Goal: Task Accomplishment & Management: Manage account settings

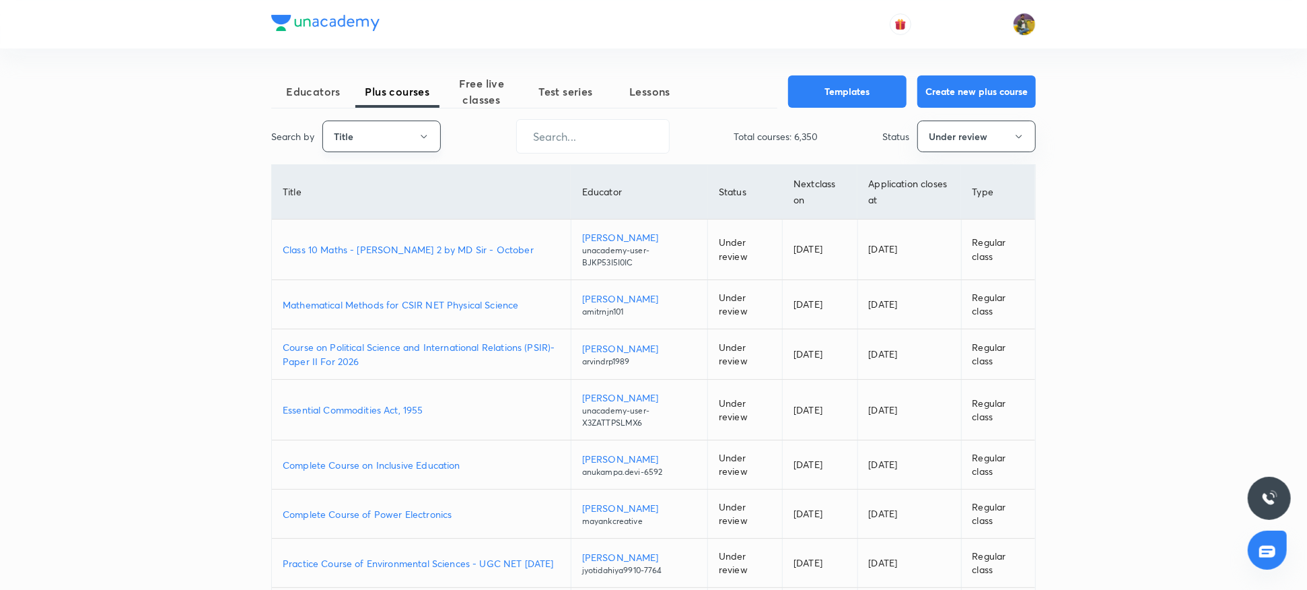
click at [427, 133] on icon "button" at bounding box center [424, 136] width 11 height 11
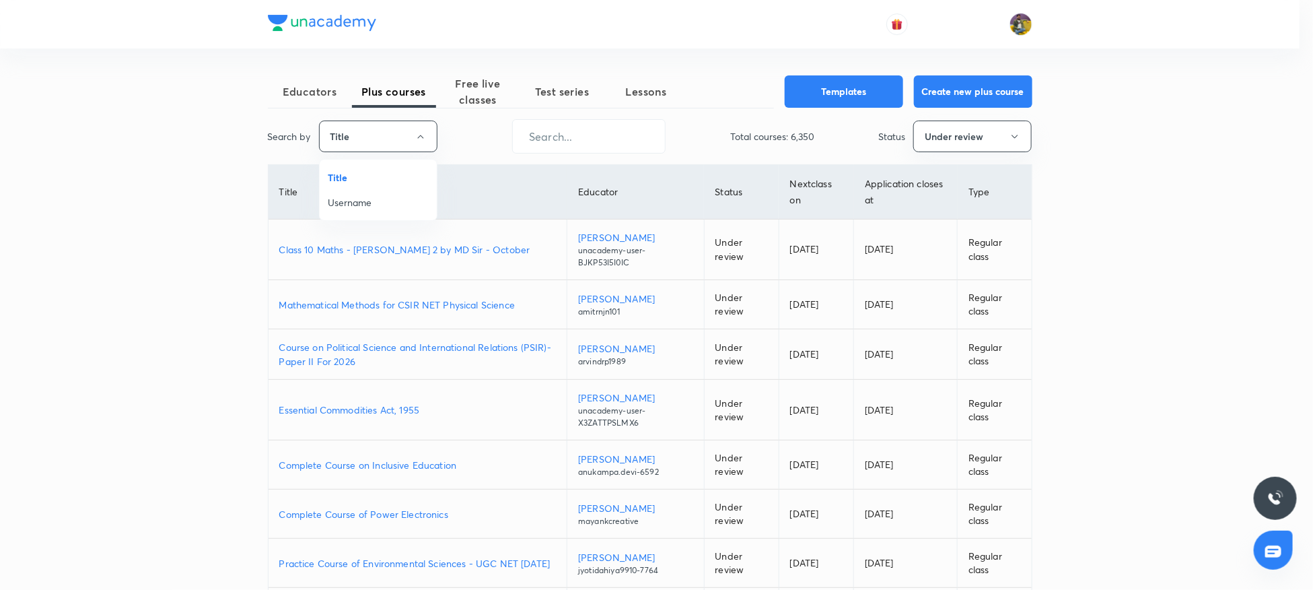
click at [366, 197] on span "Username" at bounding box center [378, 202] width 101 height 14
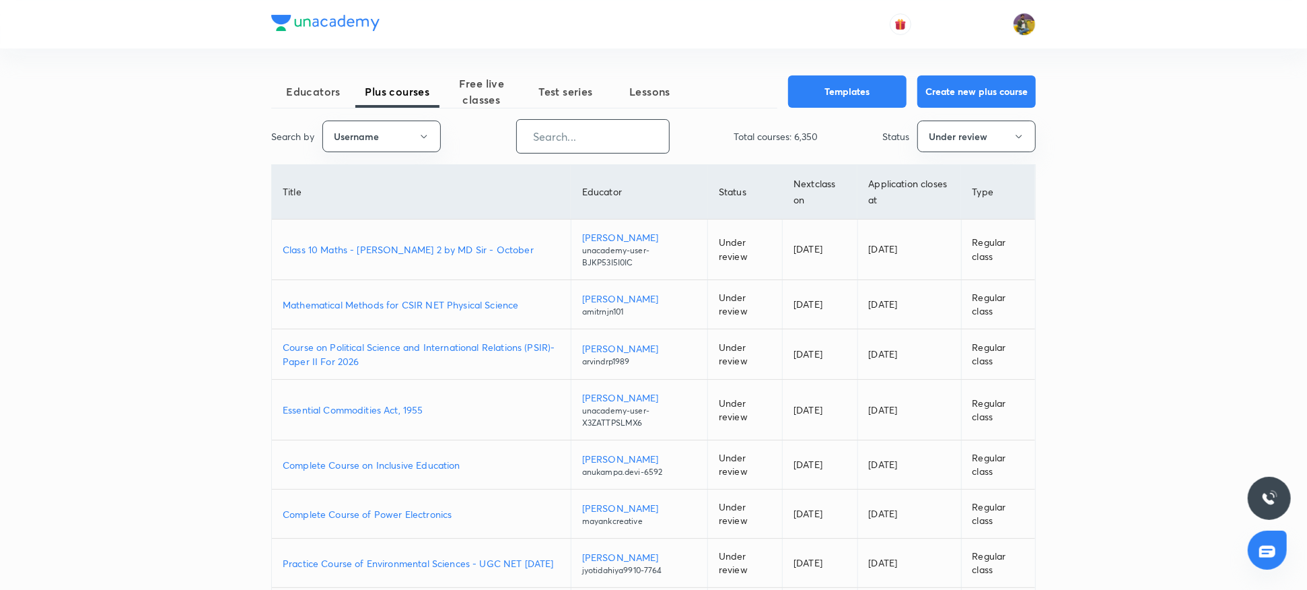
click at [616, 127] on input "text" at bounding box center [593, 136] width 152 height 34
paste input "dramitkumarsingh-5008"
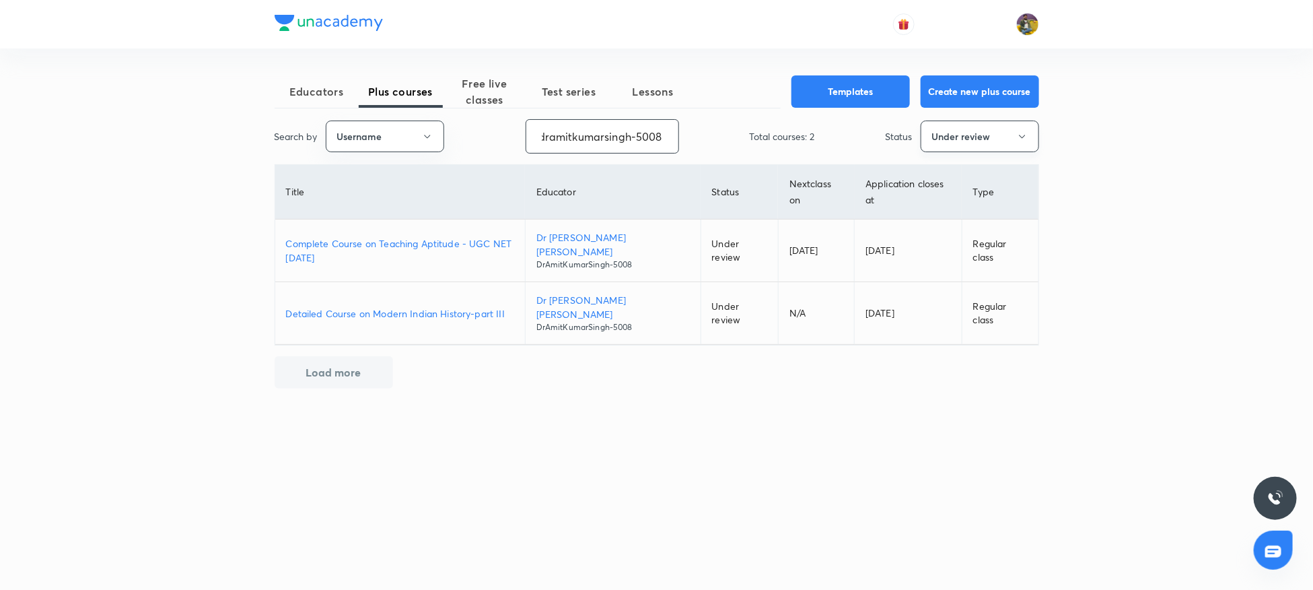
type input "dramitkumarsingh-5008"
click at [971, 123] on button "Under review" at bounding box center [980, 136] width 118 height 32
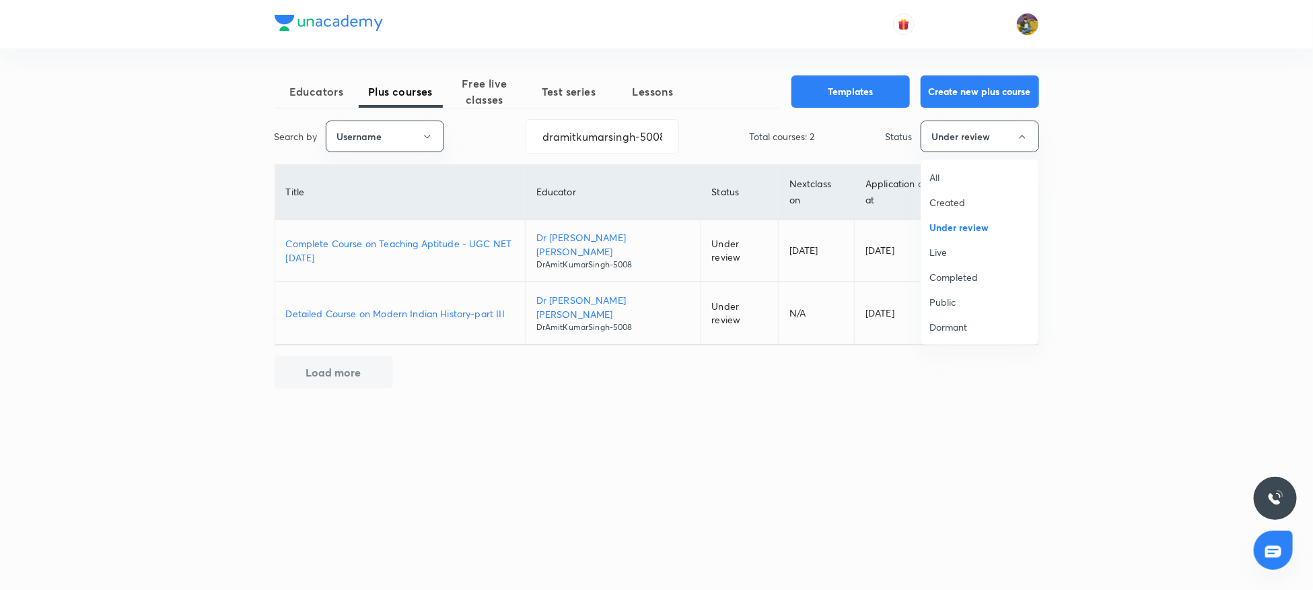
click at [427, 222] on div at bounding box center [656, 295] width 1313 height 590
click at [427, 236] on p "Complete Course on Teaching Aptitude - UGC NET Dec'25" at bounding box center [400, 250] width 228 height 28
click at [967, 130] on button "Under review" at bounding box center [980, 136] width 118 height 32
click at [941, 248] on span "Live" at bounding box center [980, 252] width 101 height 14
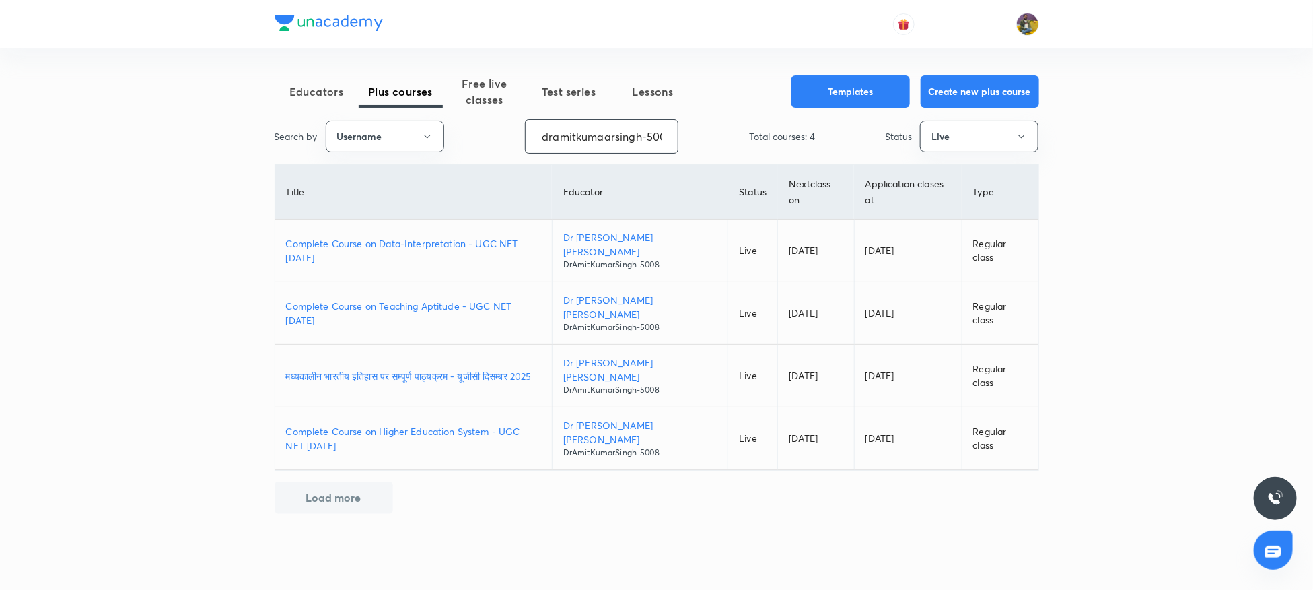
click at [604, 136] on input "dramitkumaarsingh-5008" at bounding box center [602, 136] width 152 height 34
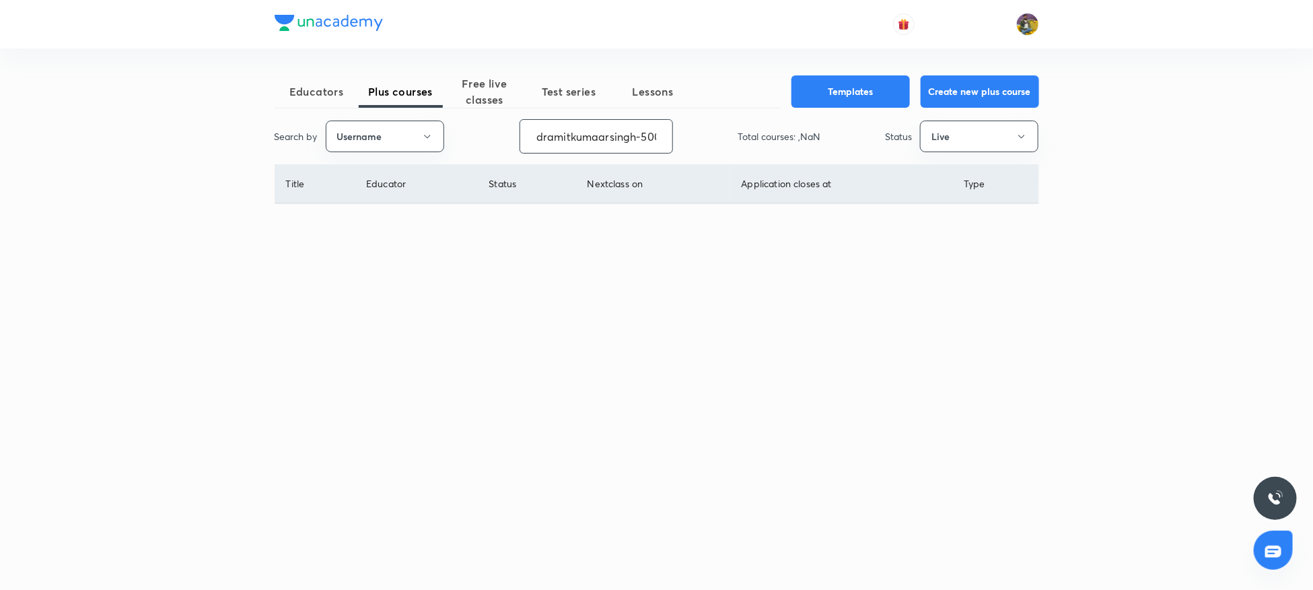
paste input "niks2"
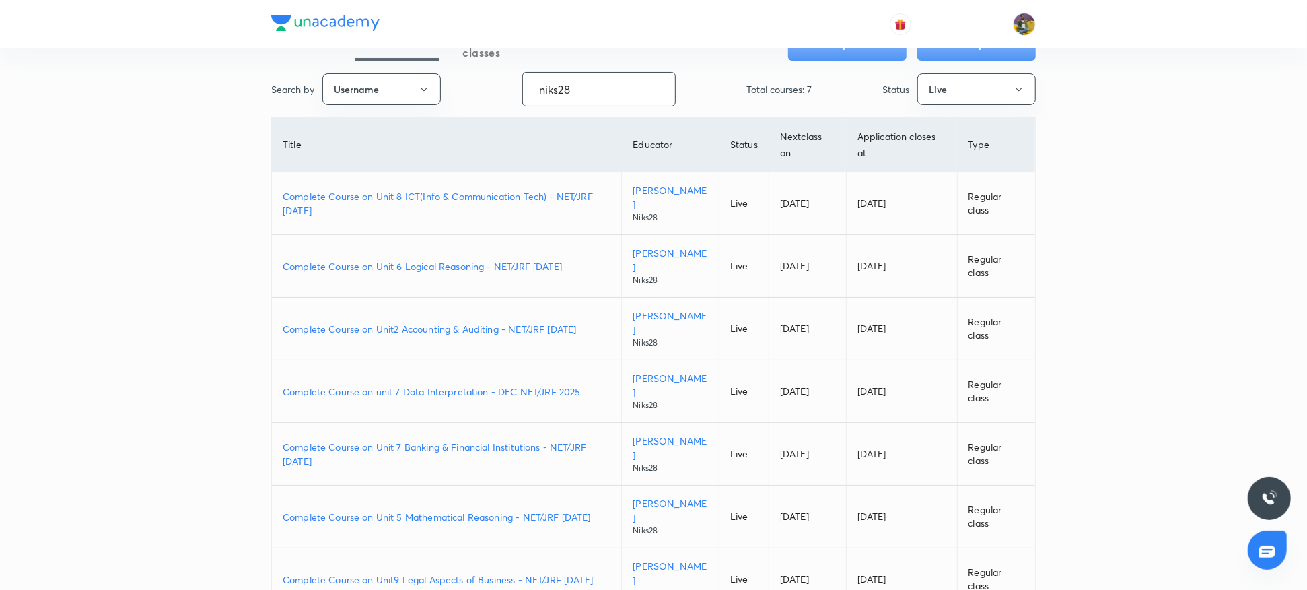
scroll to position [28, 0]
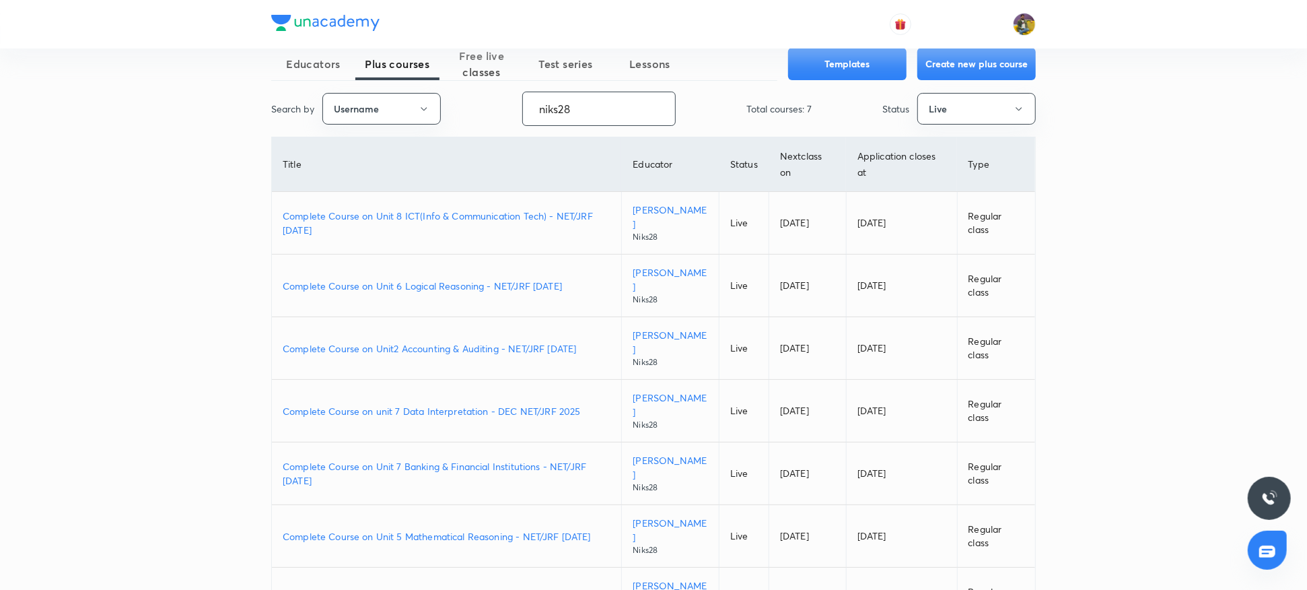
paste input "tanejanehaofficial-9729"
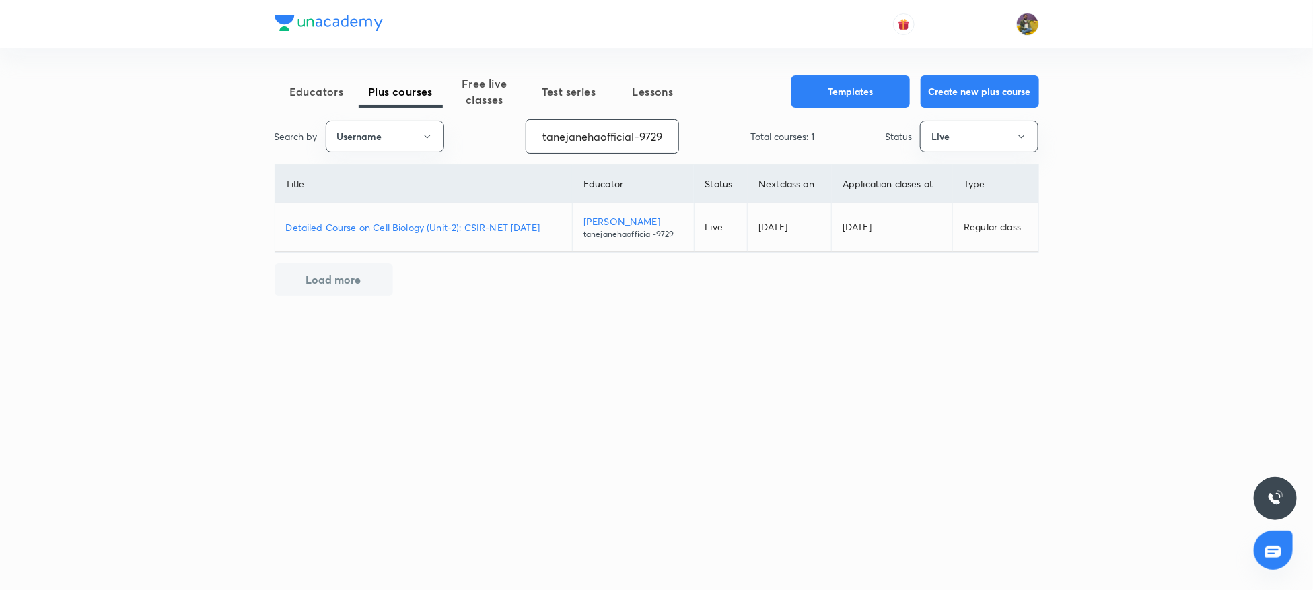
type input "tanejanehaofficial-9729"
click at [393, 227] on p "Detailed Course on Cell Biology (Unit-2): CSIR-NET [DATE]" at bounding box center [424, 227] width 276 height 14
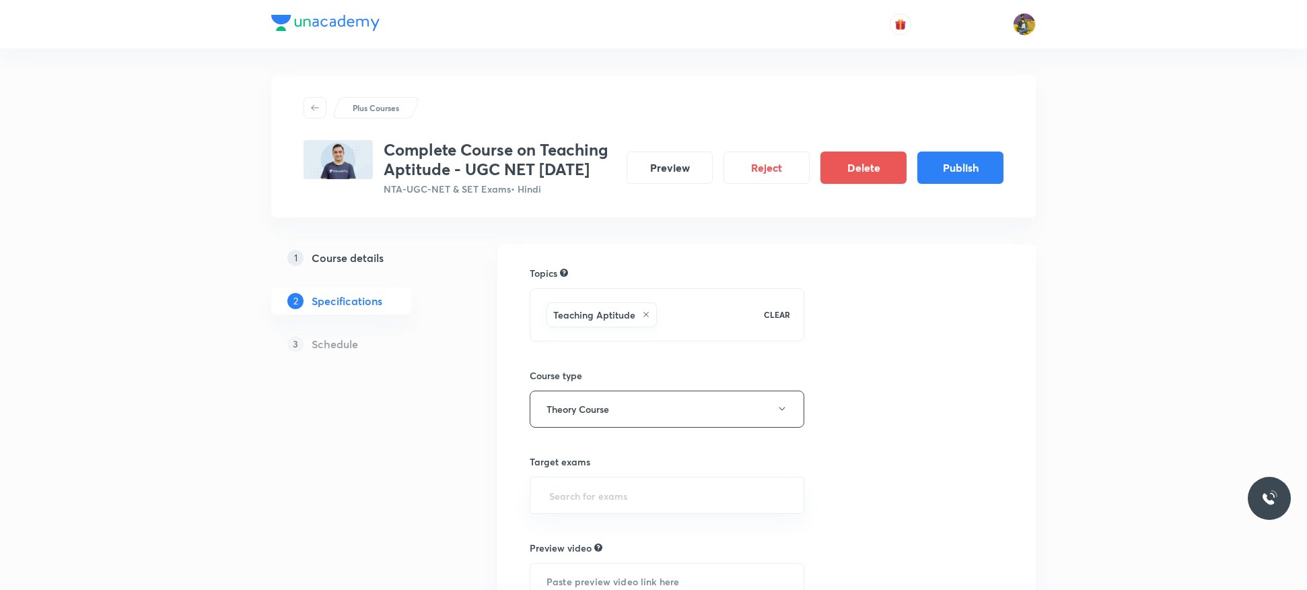
click at [360, 256] on h5 "Course details" at bounding box center [348, 258] width 72 height 16
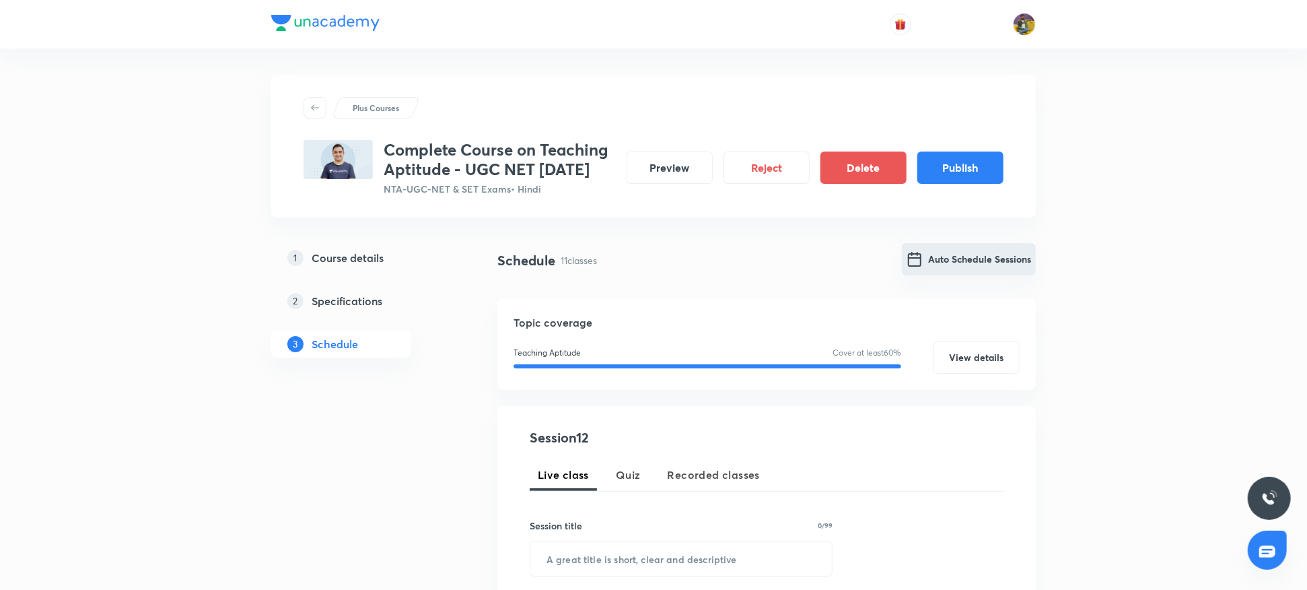
click at [929, 261] on button "Auto Schedule Sessions" at bounding box center [969, 259] width 134 height 32
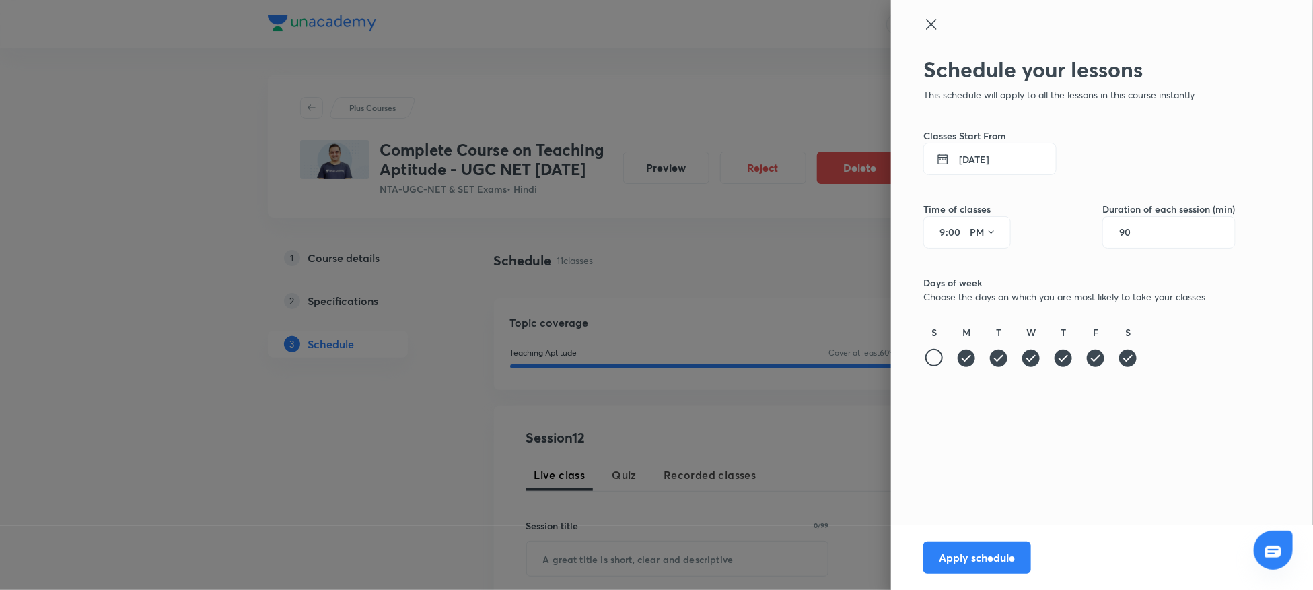
click at [969, 155] on button "26 Sep 2025" at bounding box center [990, 159] width 133 height 32
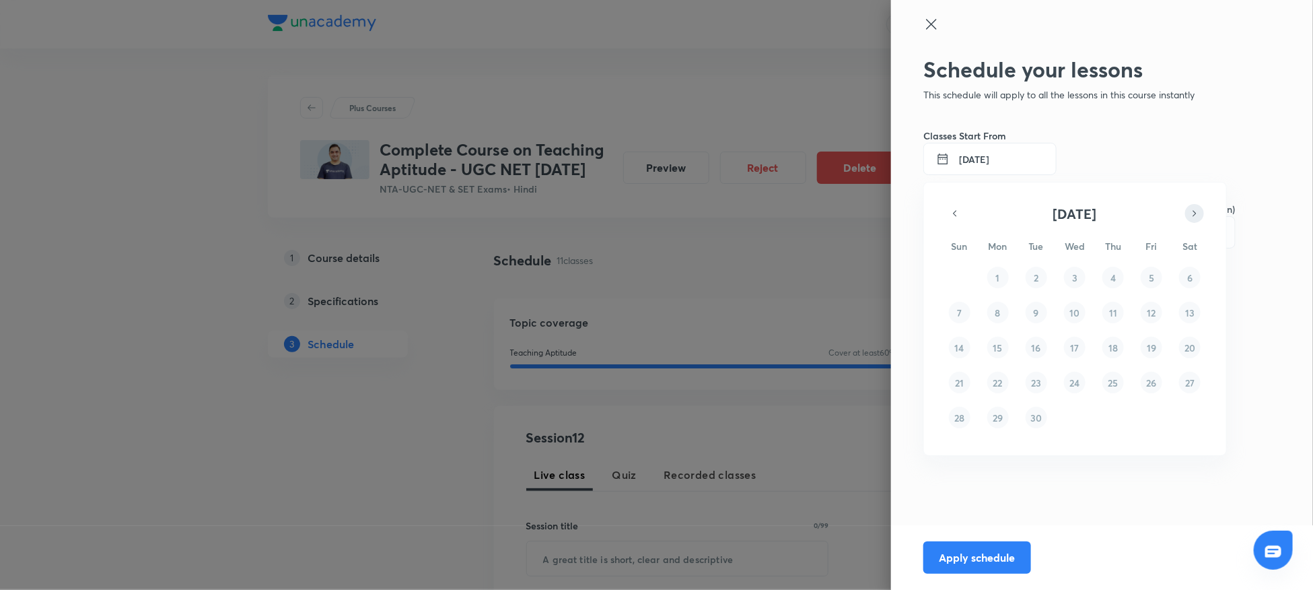
click at [1192, 212] on icon "button" at bounding box center [1194, 213] width 11 height 16
click at [1083, 277] on button "1" at bounding box center [1075, 278] width 22 height 22
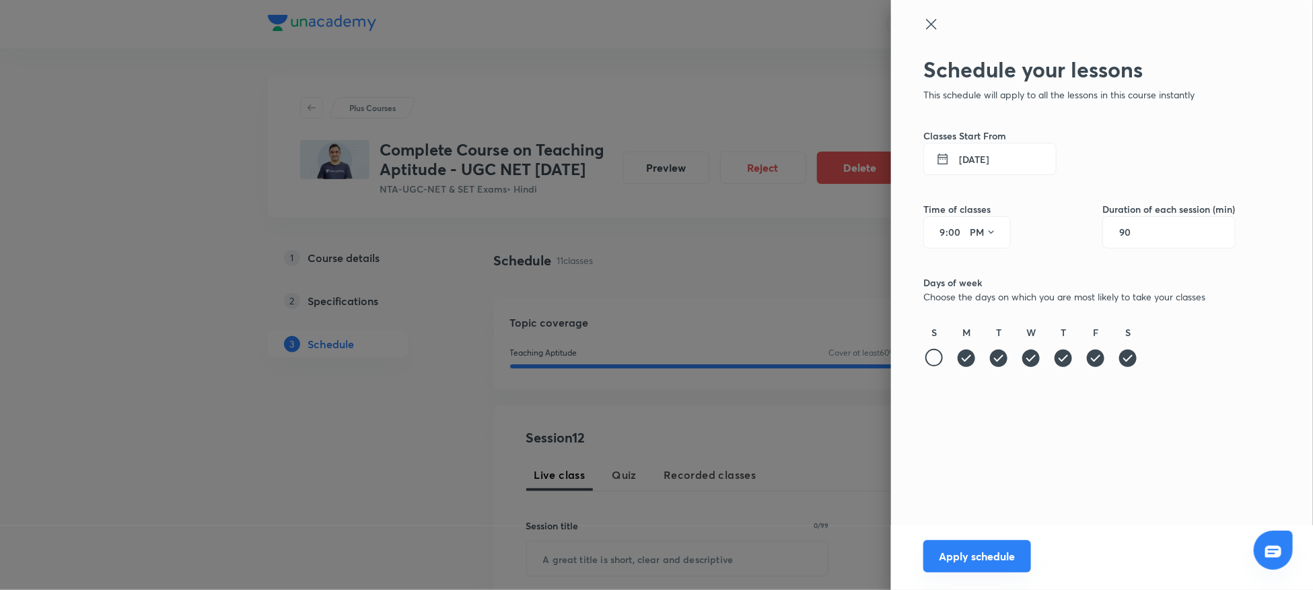
click at [992, 554] on button "Apply schedule" at bounding box center [978, 556] width 108 height 32
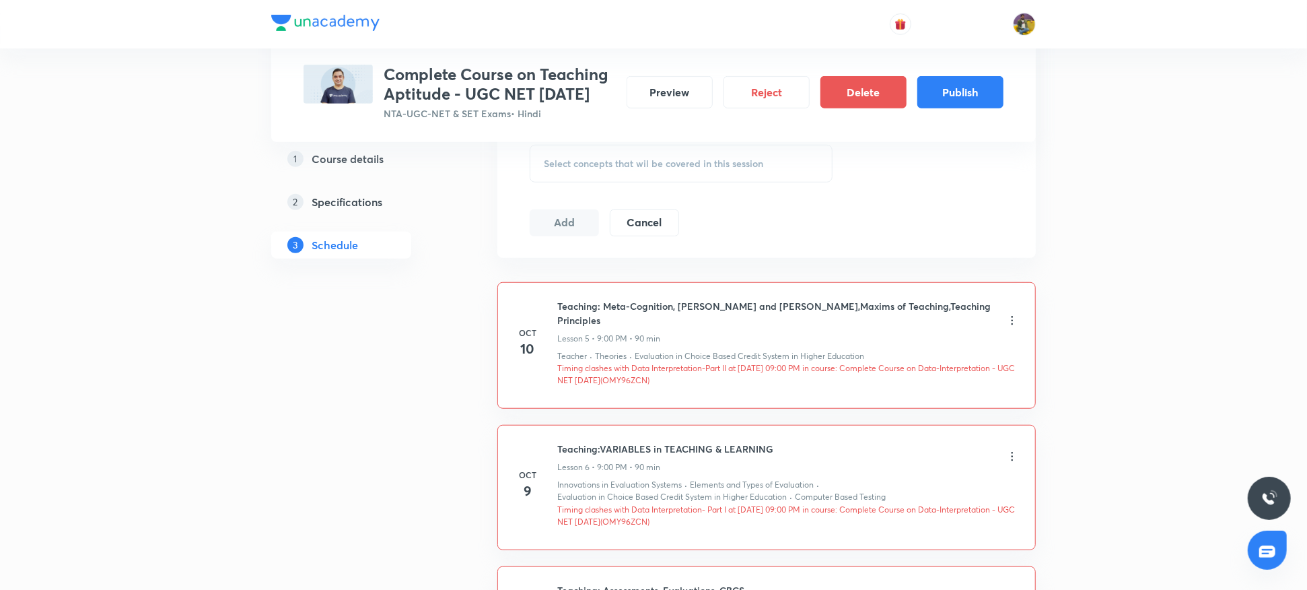
scroll to position [647, 0]
click at [1015, 318] on icon at bounding box center [1012, 323] width 13 height 13
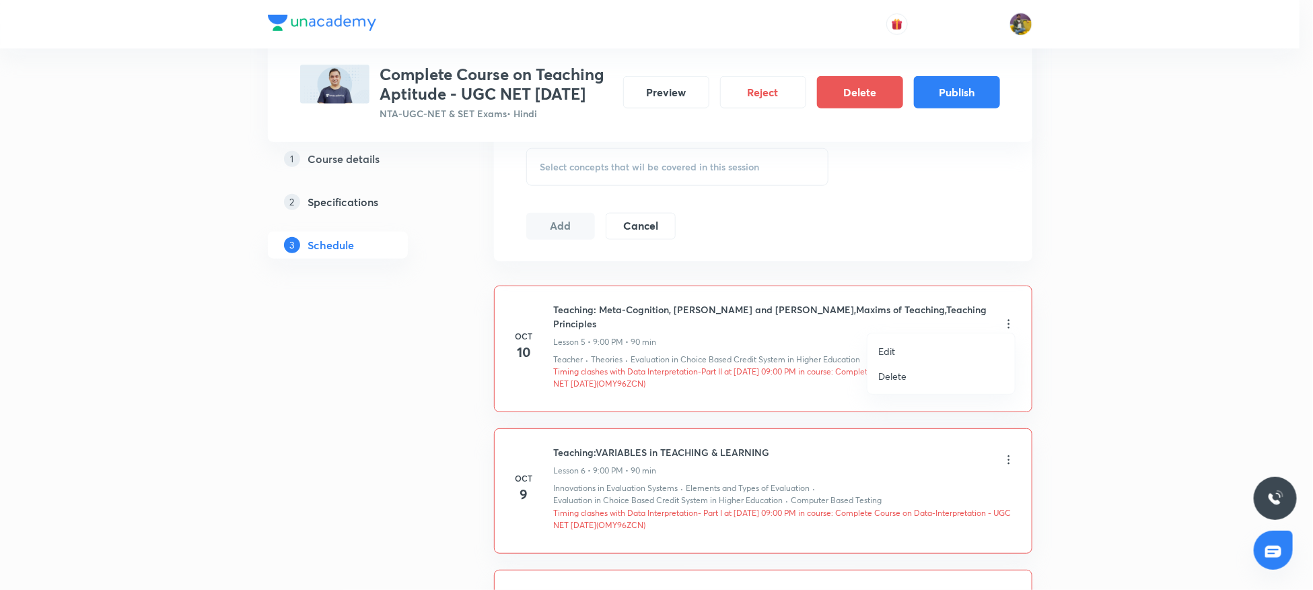
click at [1080, 177] on div at bounding box center [656, 295] width 1313 height 590
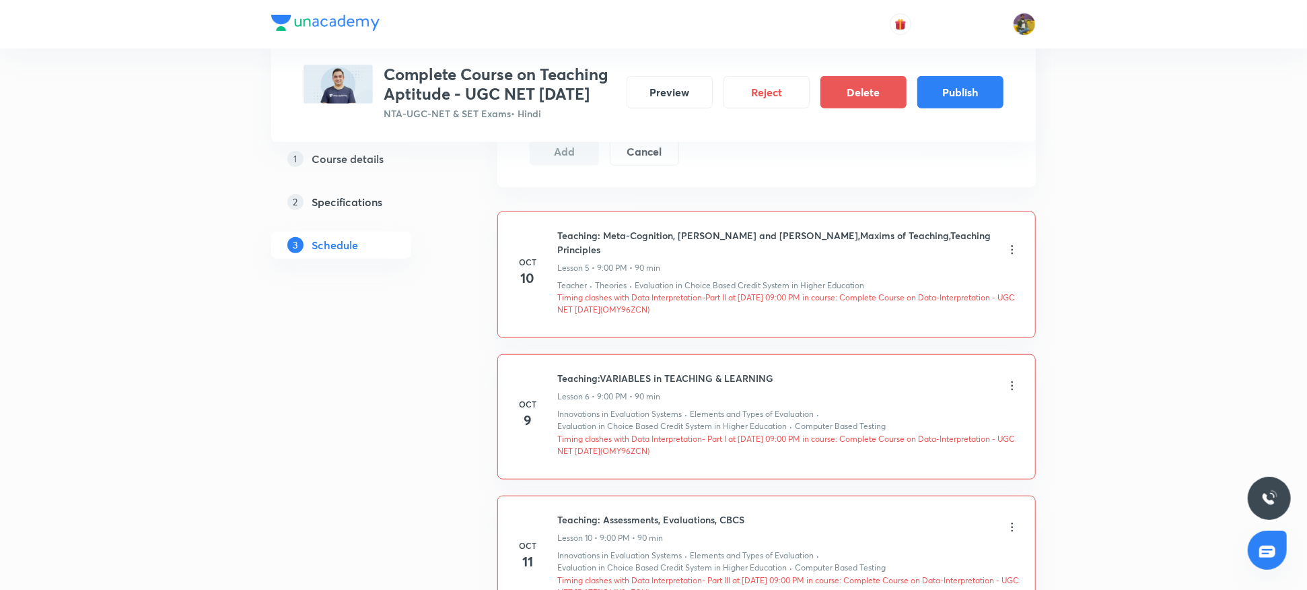
scroll to position [716, 0]
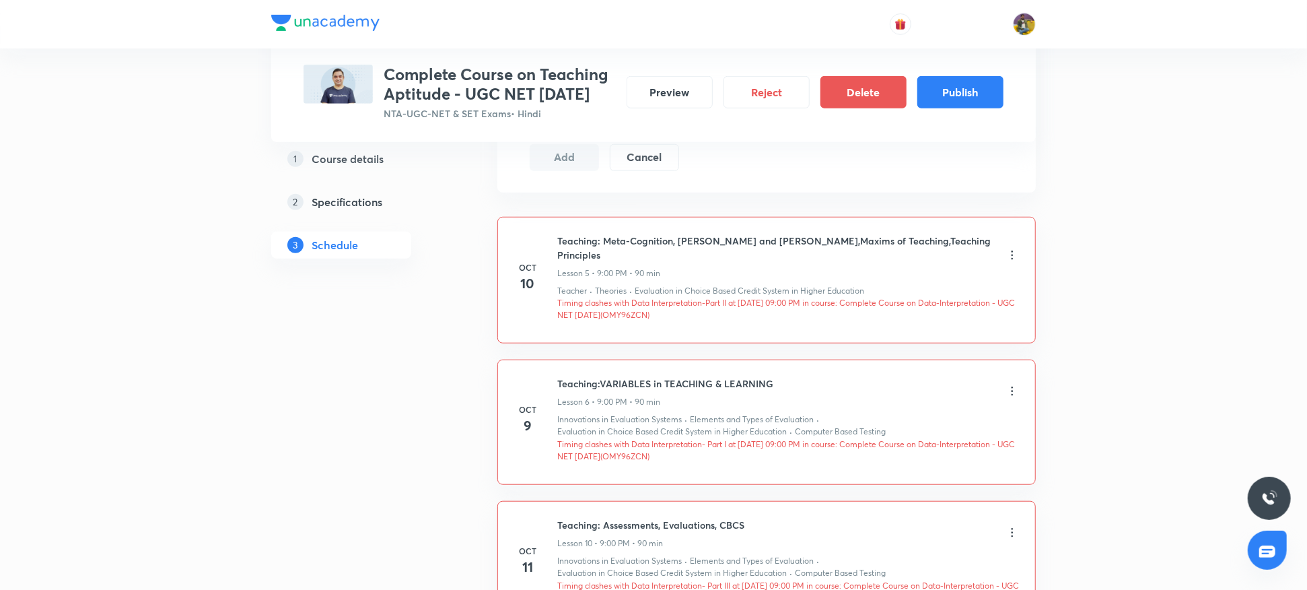
click at [1013, 250] on icon at bounding box center [1012, 254] width 13 height 13
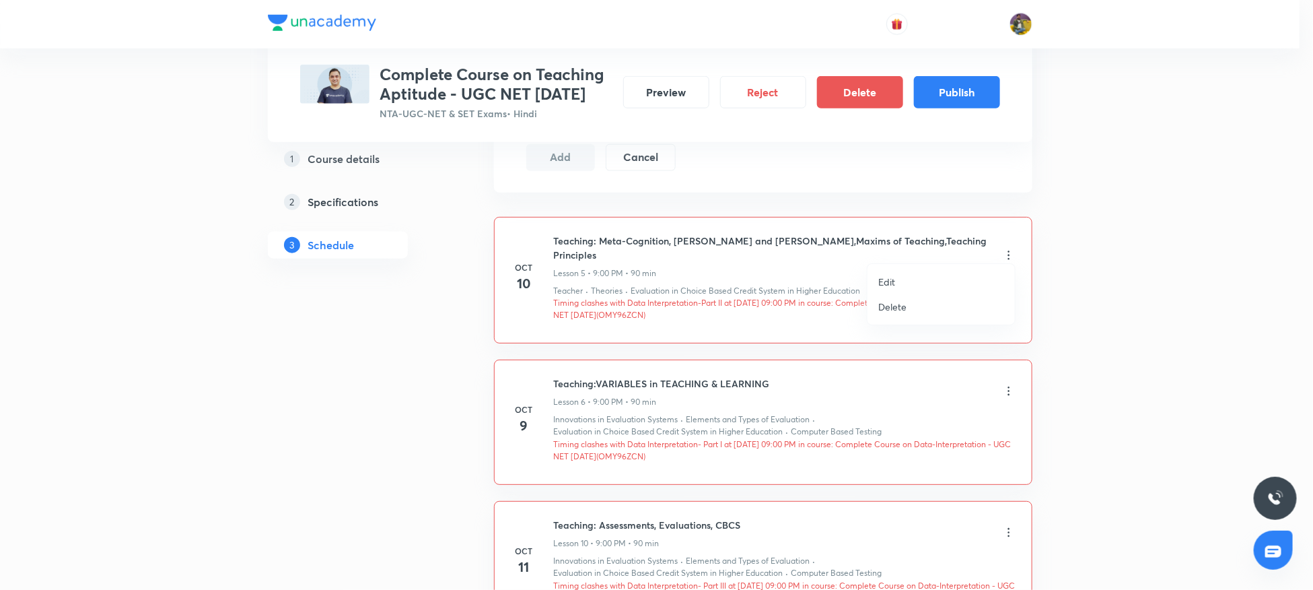
click at [903, 304] on p "Delete" at bounding box center [892, 307] width 28 height 14
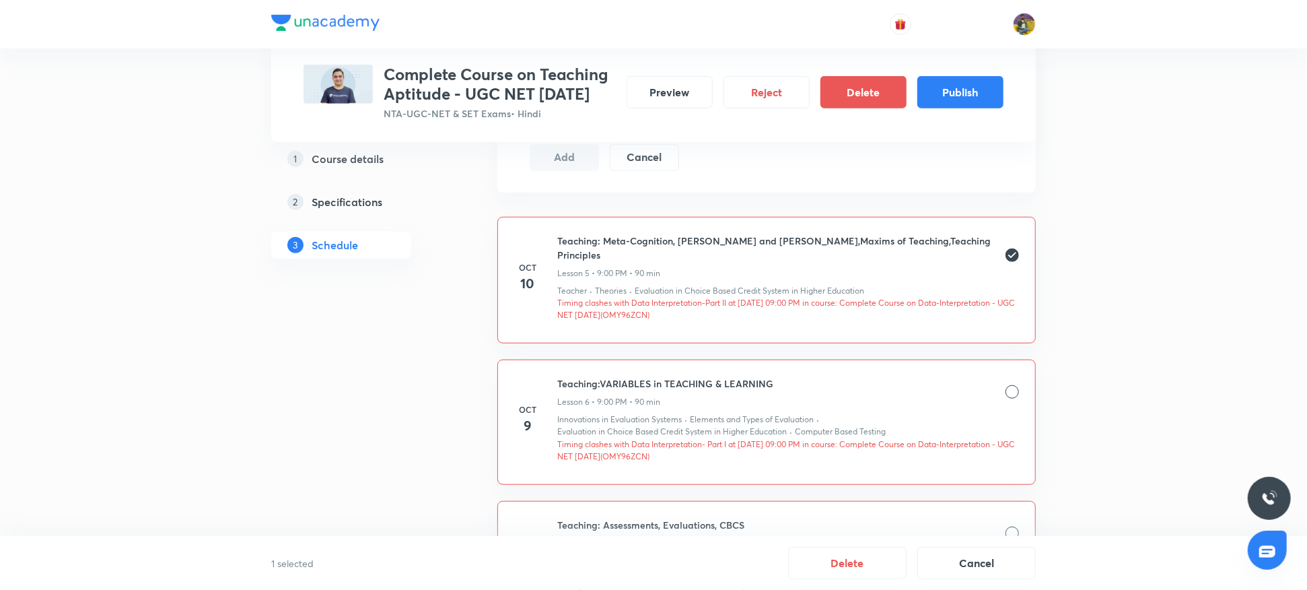
click at [1012, 385] on div at bounding box center [1012, 391] width 13 height 13
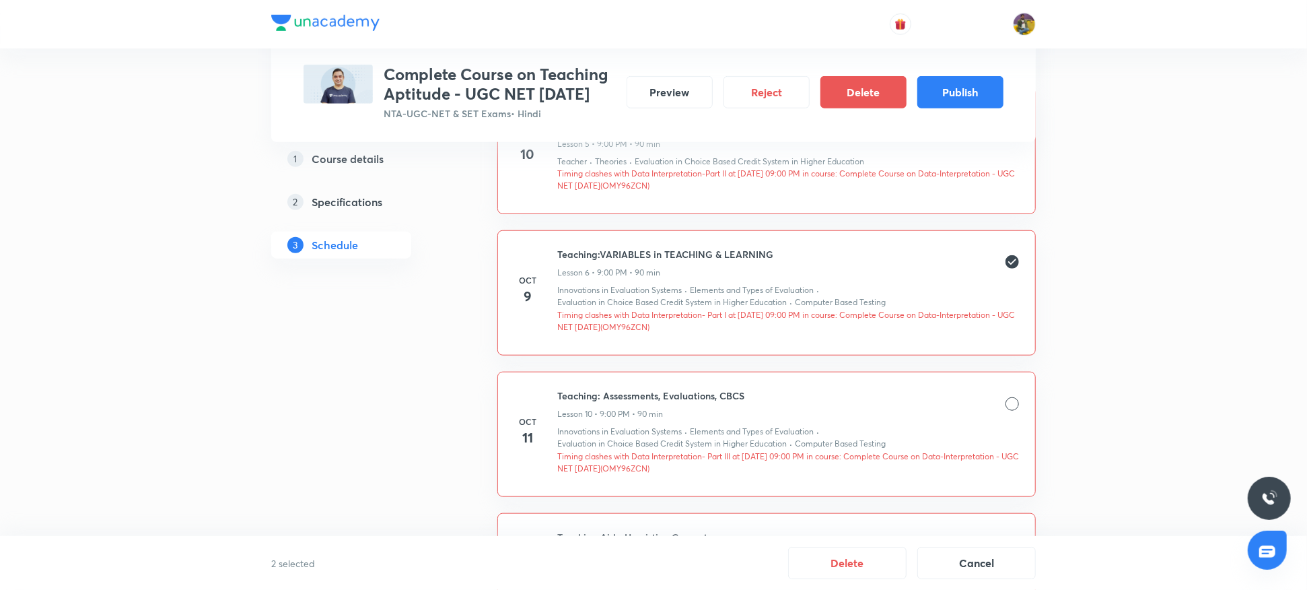
scroll to position [853, 0]
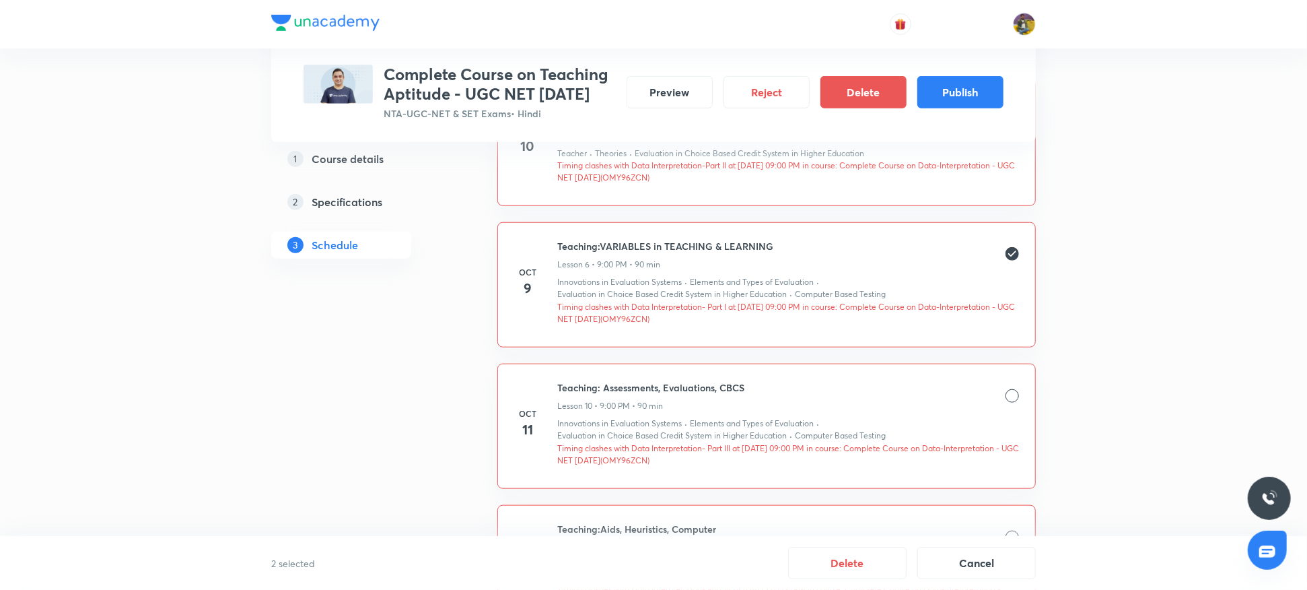
click at [1012, 380] on div "Teaching: Assessments, Evaluations, CBCS Lesson 10 • 9:00 PM • 90 min" at bounding box center [788, 396] width 462 height 32
click at [1012, 389] on div at bounding box center [1012, 395] width 13 height 13
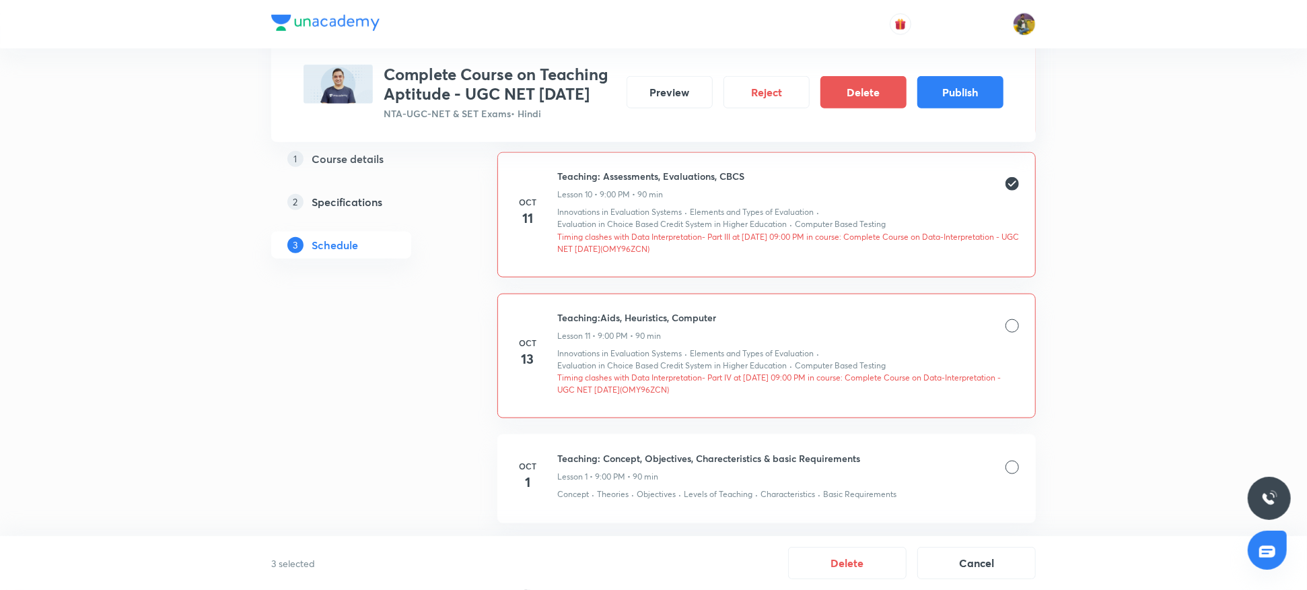
scroll to position [1068, 0]
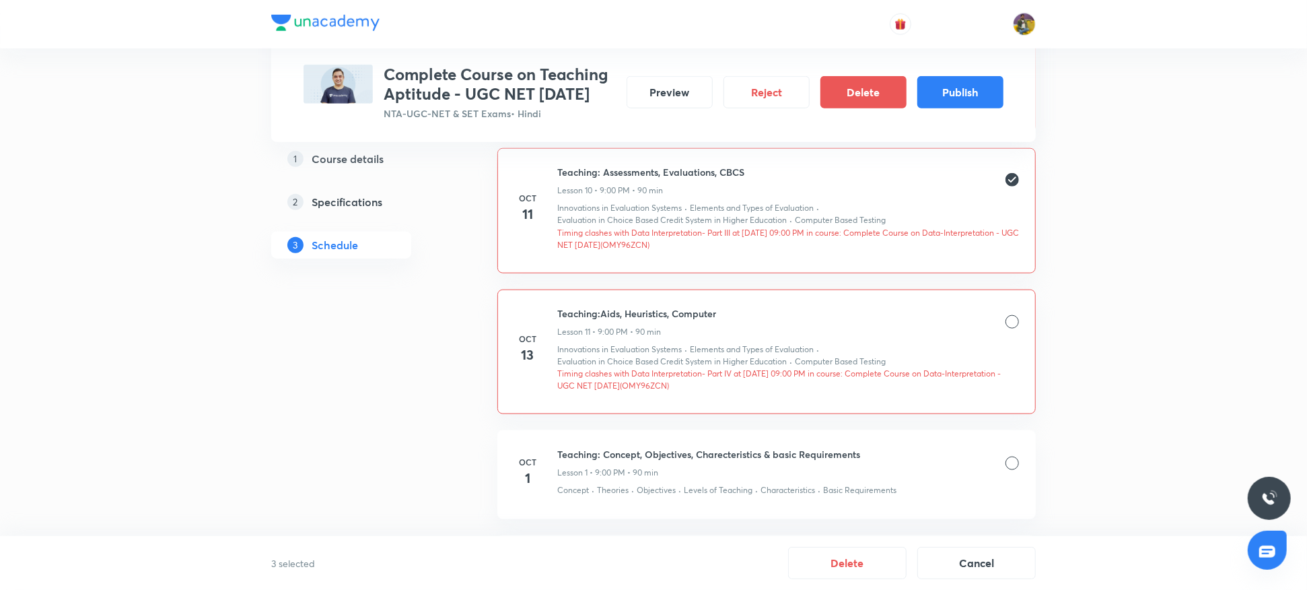
click at [1012, 315] on div at bounding box center [1012, 321] width 13 height 13
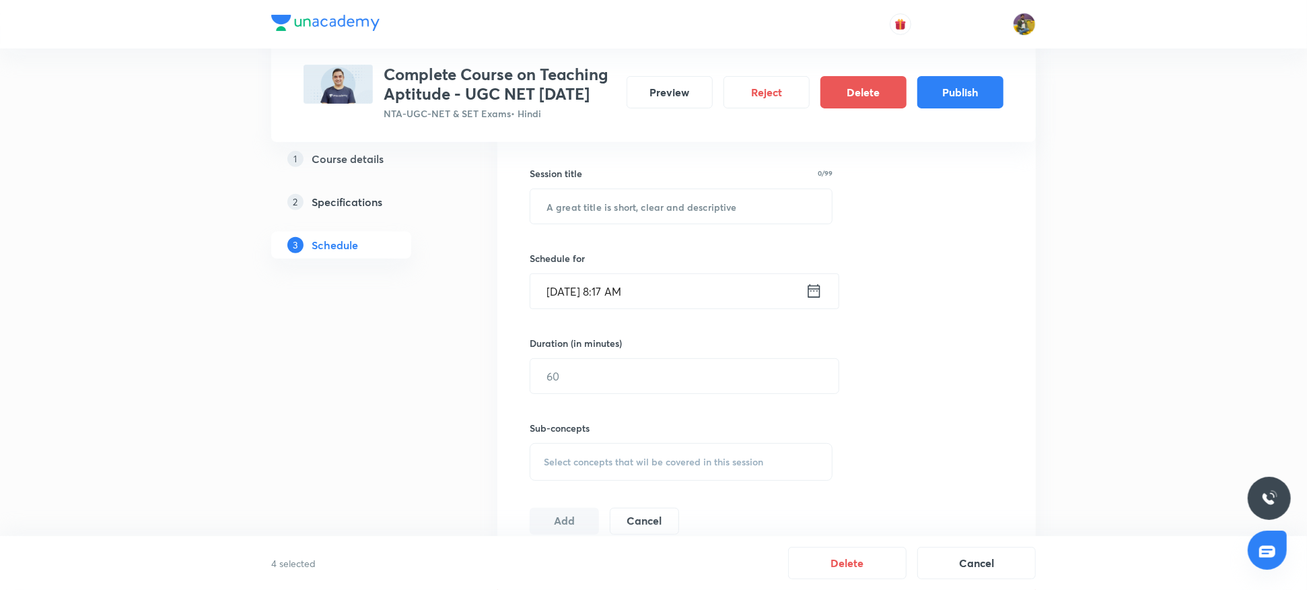
scroll to position [335, 0]
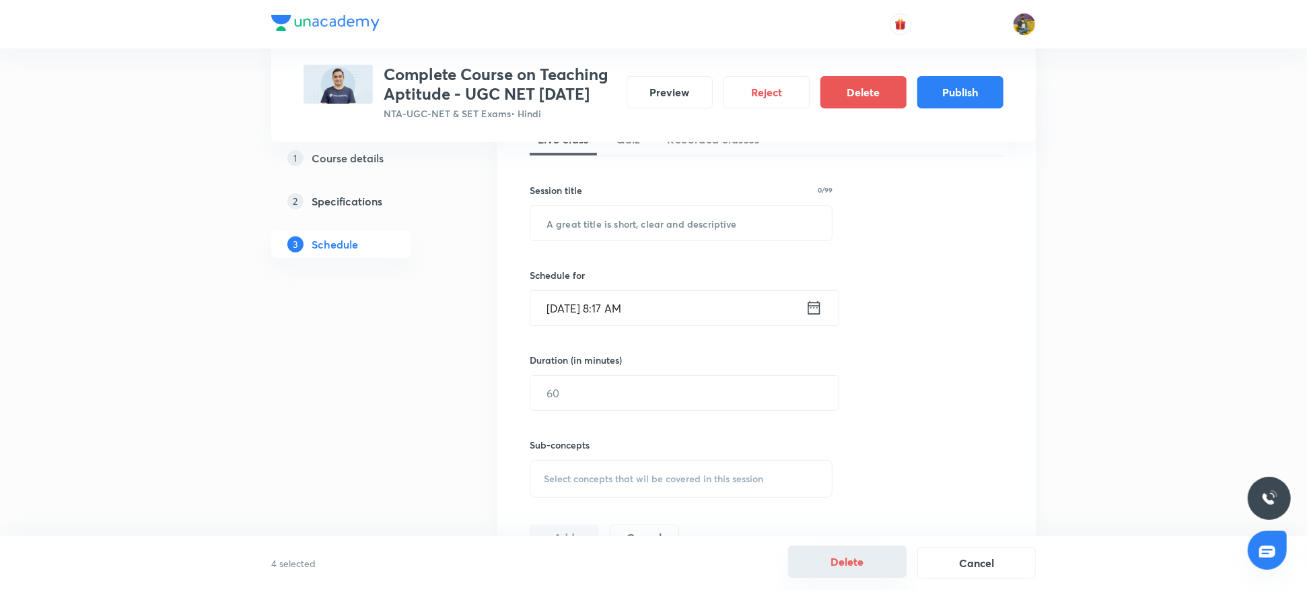
click at [843, 554] on button "Delete" at bounding box center [847, 561] width 118 height 32
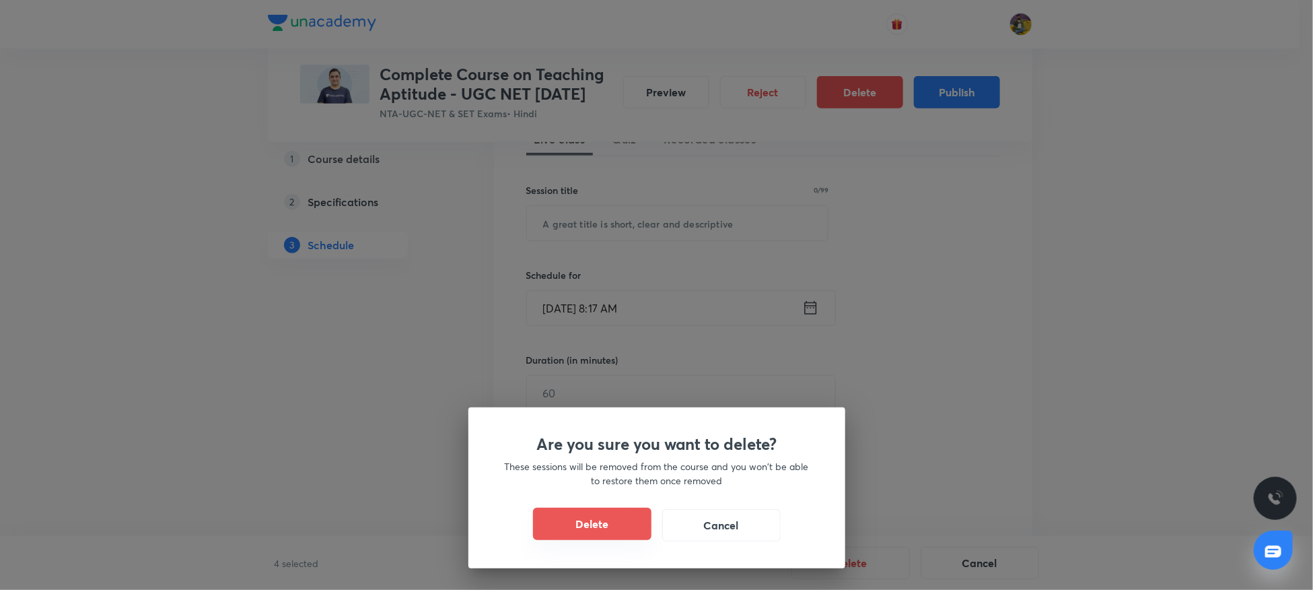
click at [567, 528] on button "Delete" at bounding box center [592, 524] width 118 height 32
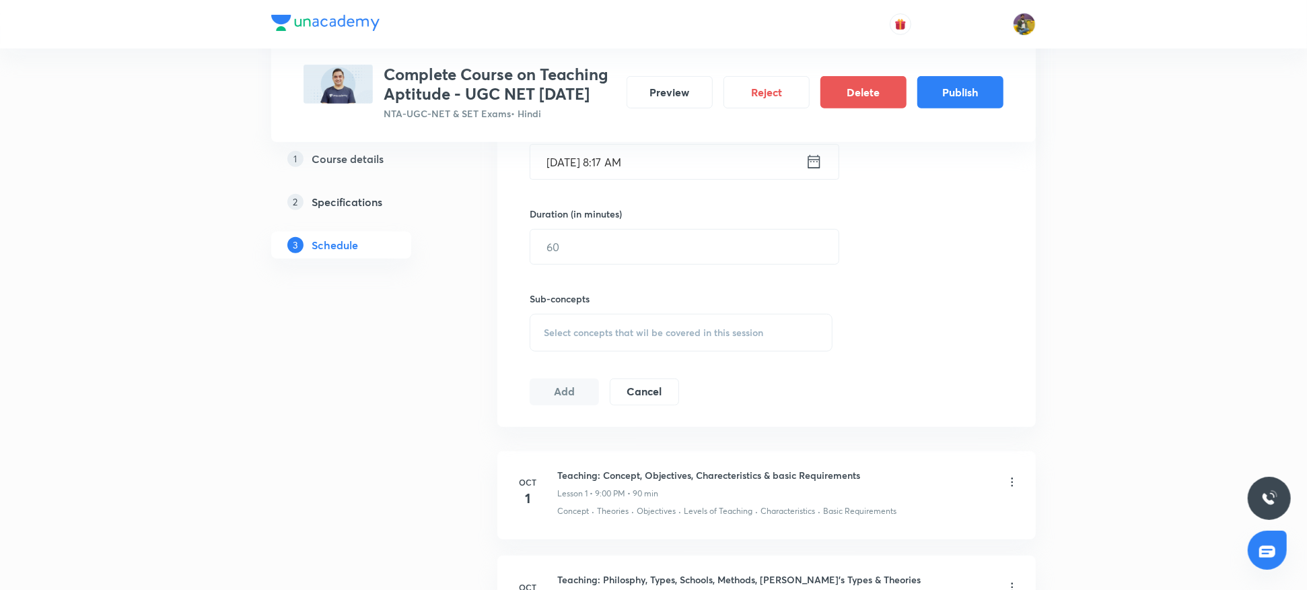
scroll to position [485, 0]
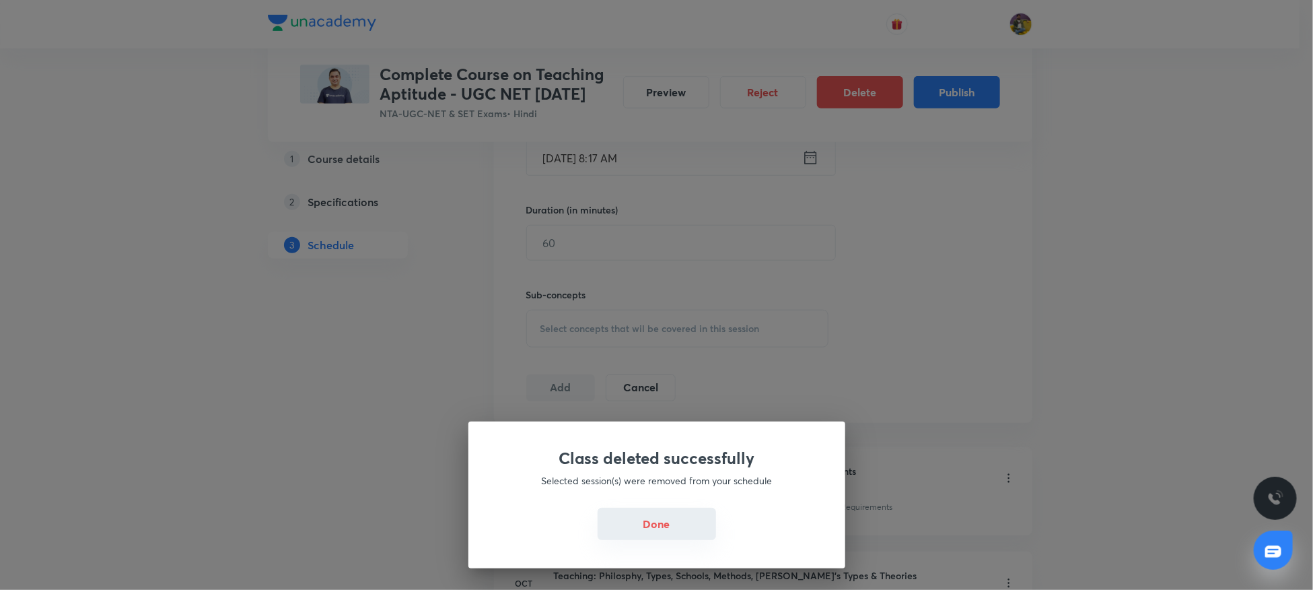
click at [652, 532] on button "Done" at bounding box center [657, 524] width 118 height 32
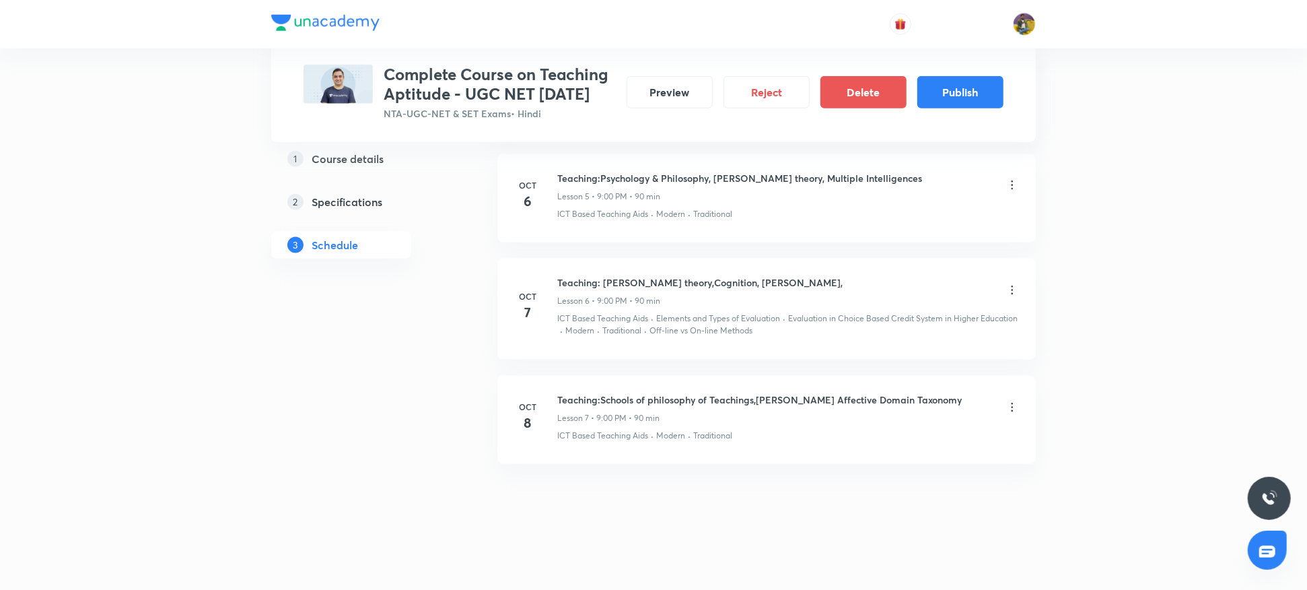
scroll to position [1210, 0]
click at [970, 85] on button "Publish" at bounding box center [960, 91] width 86 height 32
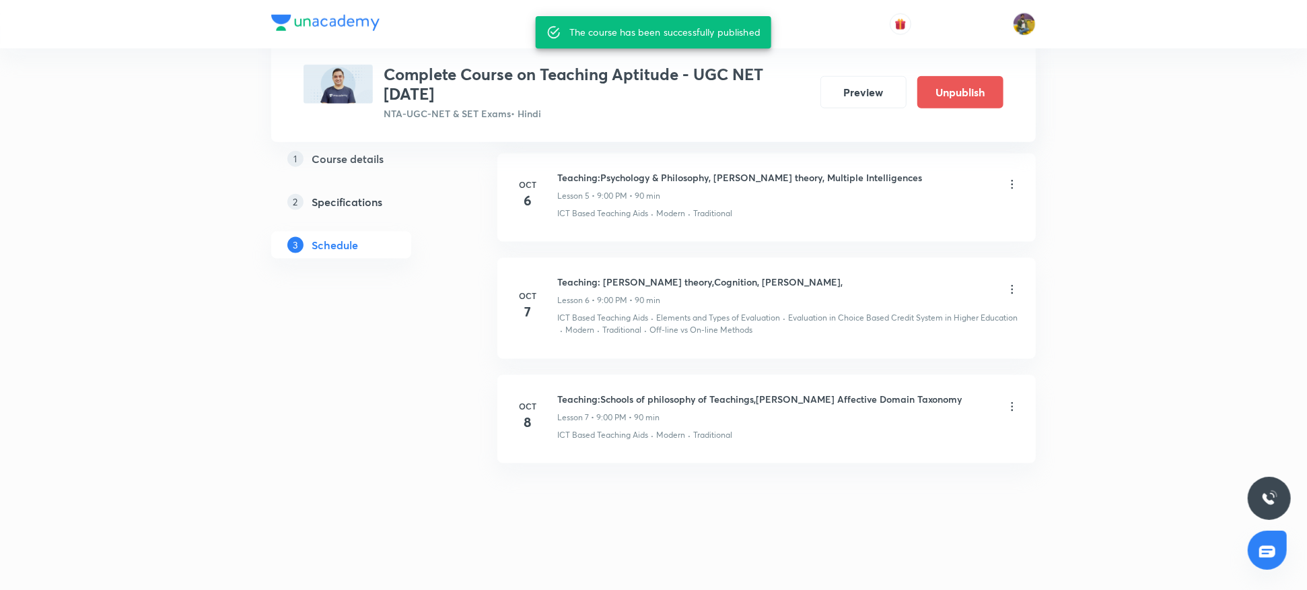
scroll to position [1197, 0]
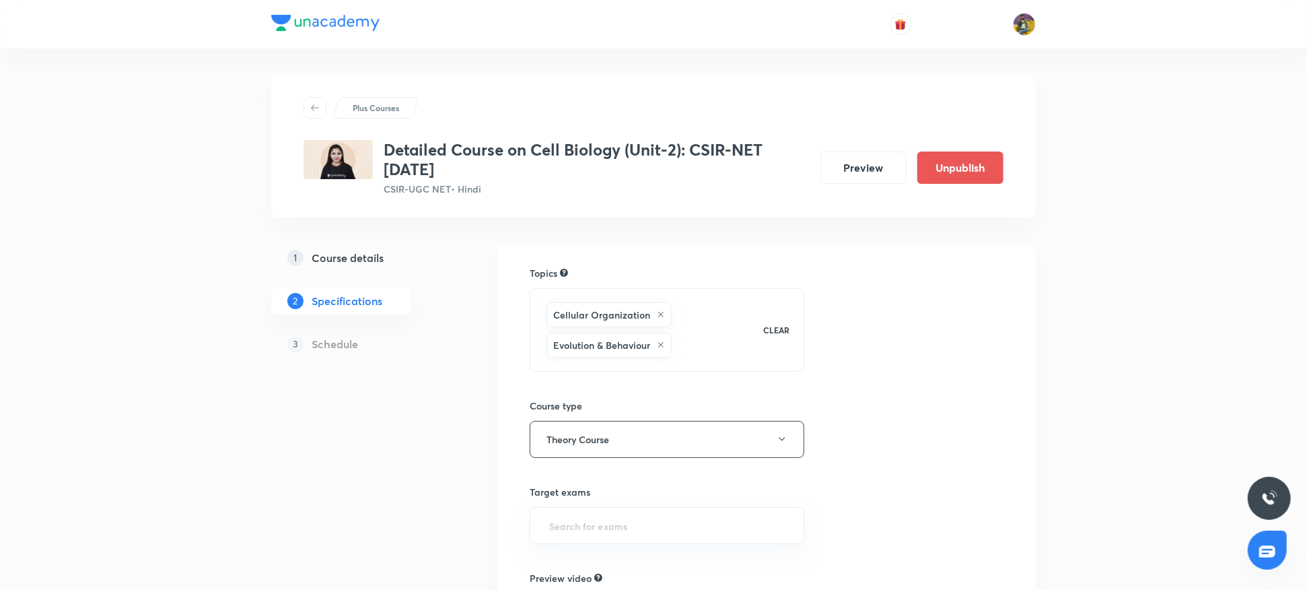
drag, startPoint x: 0, startPoint y: 0, endPoint x: 372, endPoint y: 265, distance: 457.1
click at [372, 265] on h5 "Course details" at bounding box center [348, 258] width 72 height 16
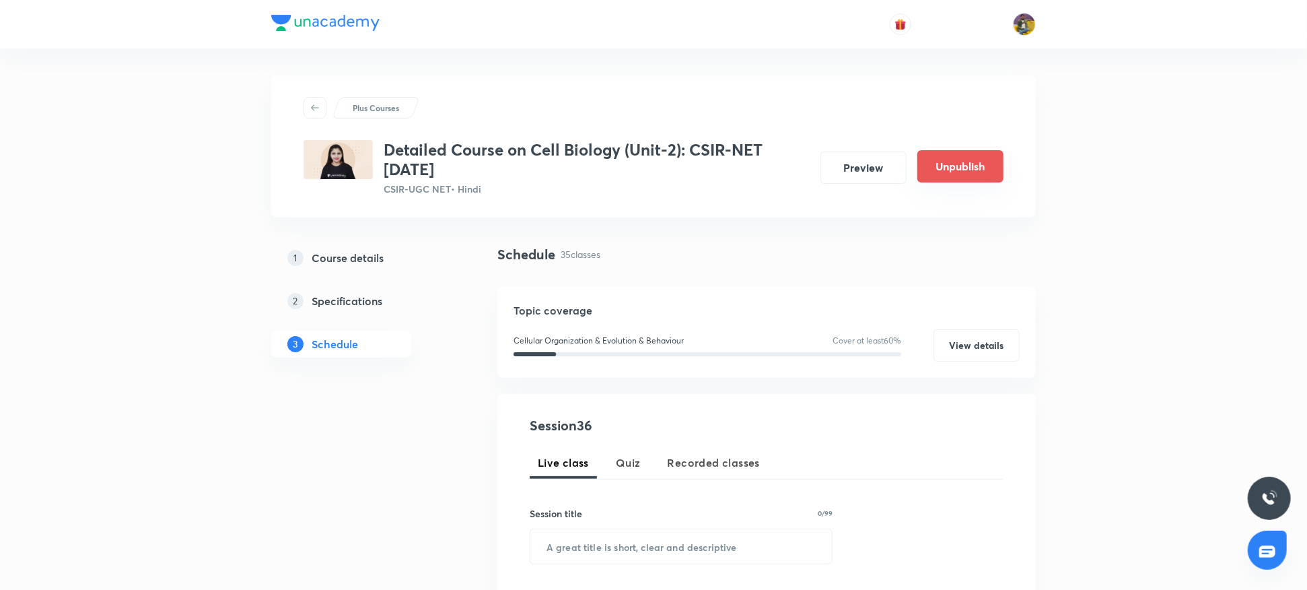
click at [948, 165] on button "Unpublish" at bounding box center [960, 166] width 86 height 32
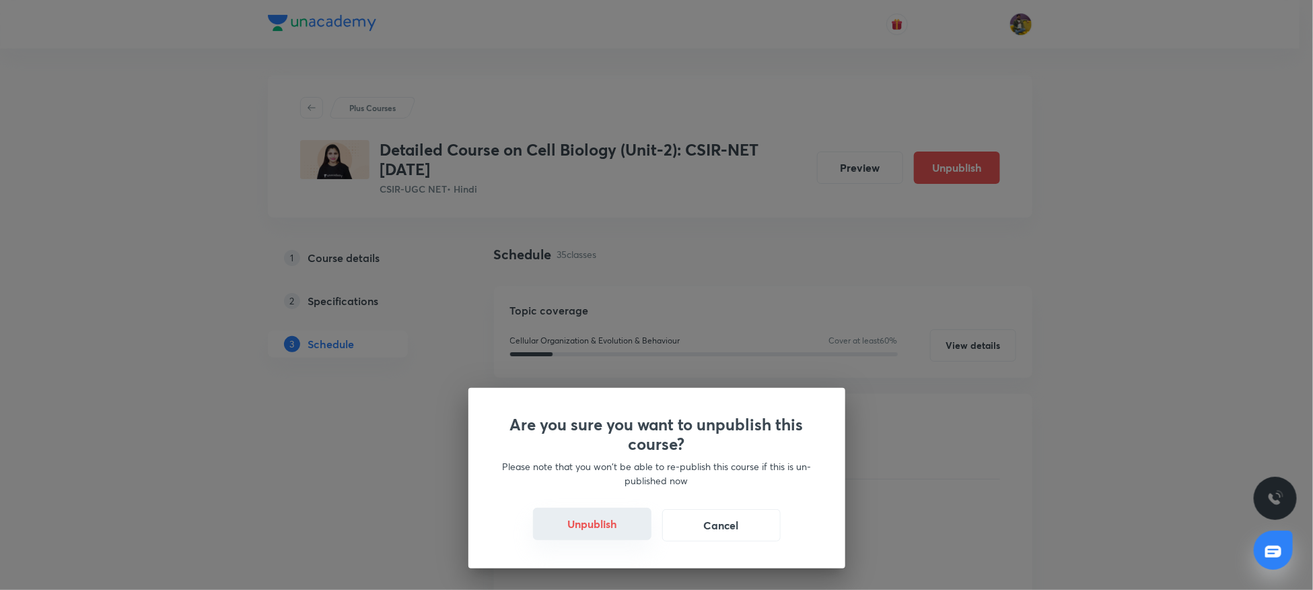
click at [600, 526] on button "Unpublish" at bounding box center [592, 524] width 118 height 32
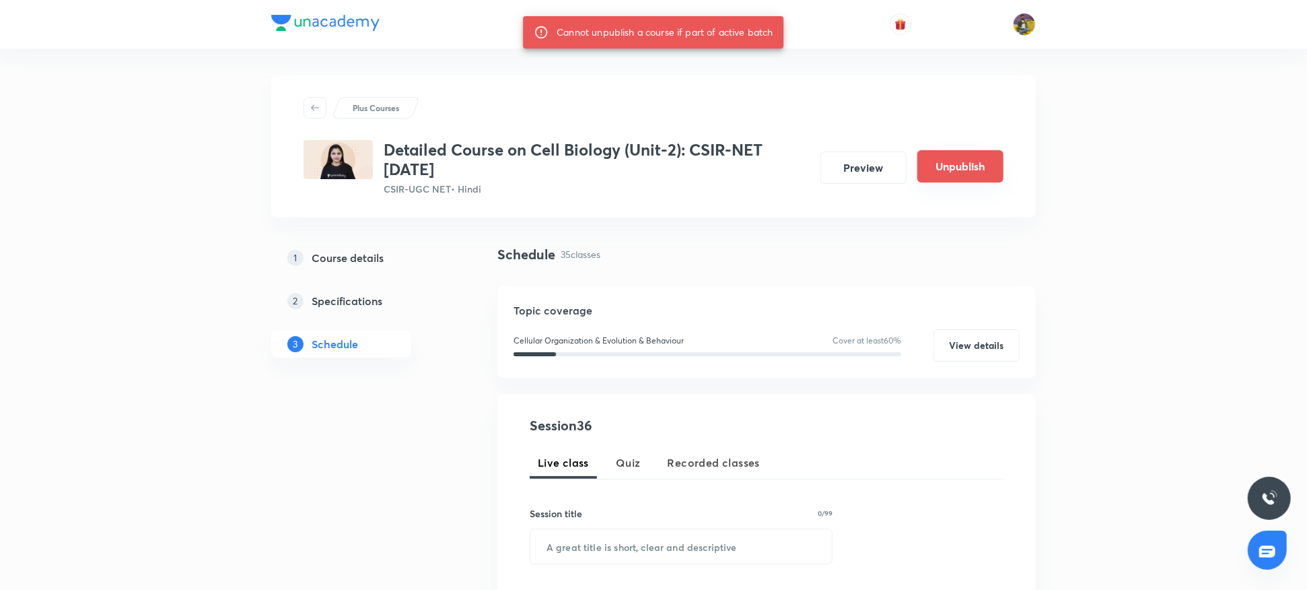
click at [939, 160] on button "Unpublish" at bounding box center [960, 166] width 86 height 32
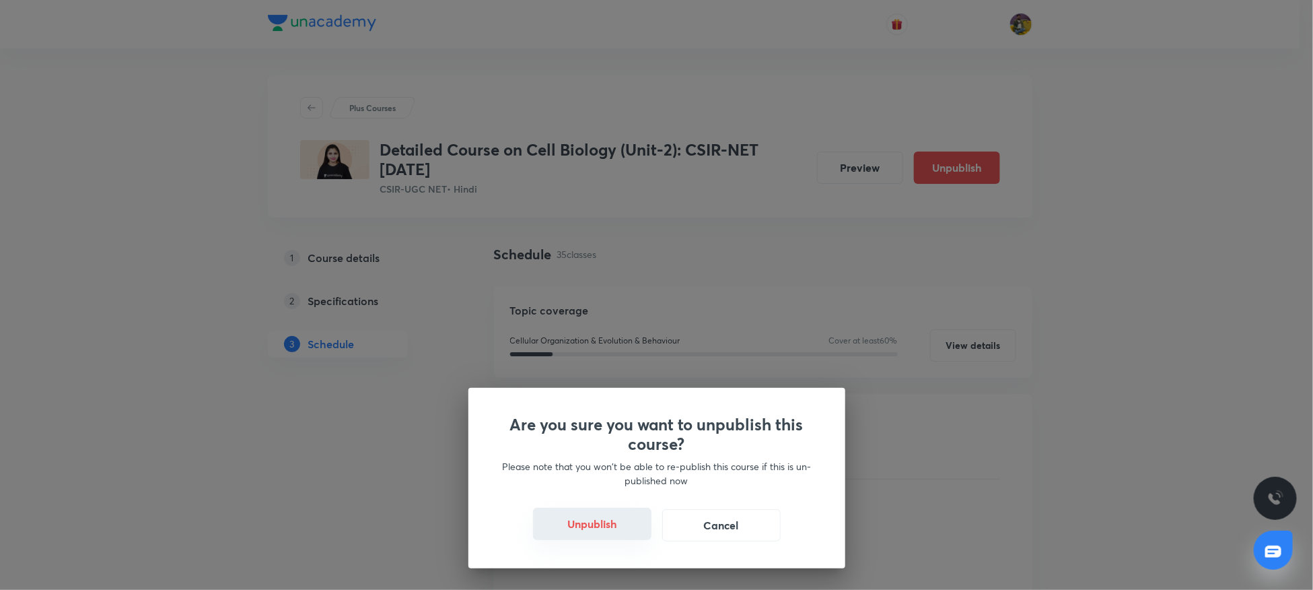
click at [575, 522] on button "Unpublish" at bounding box center [592, 524] width 118 height 32
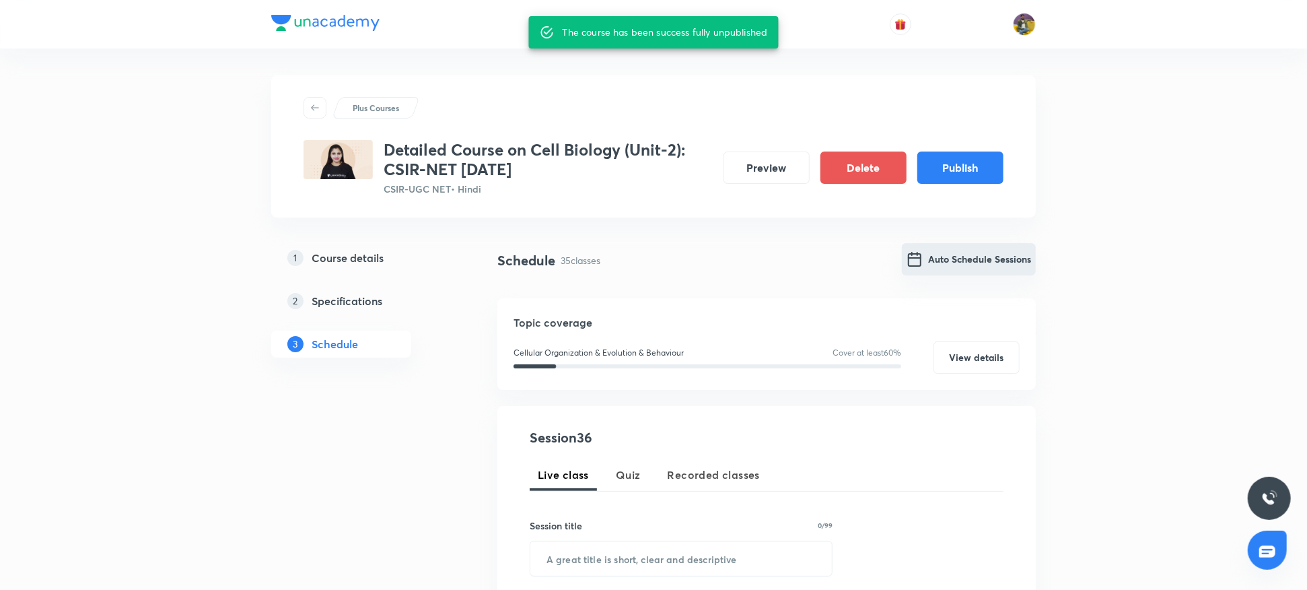
click at [938, 265] on button "Auto Schedule Sessions" at bounding box center [969, 259] width 134 height 32
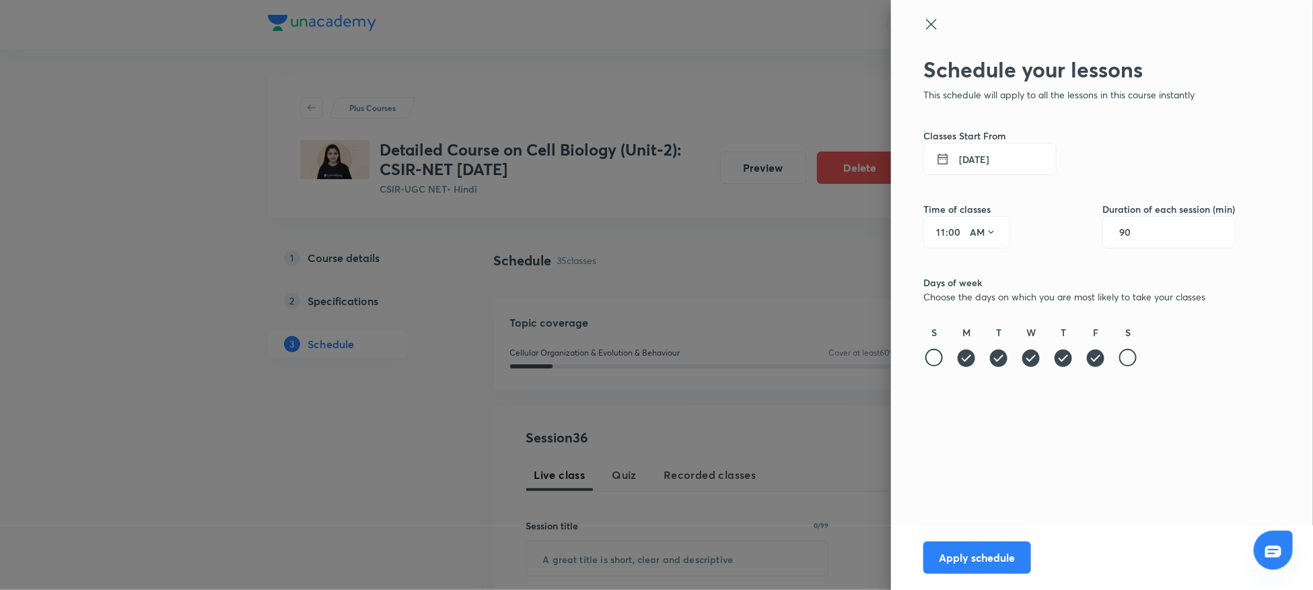
click at [1131, 230] on input "90" at bounding box center [1132, 232] width 26 height 11
type input "120"
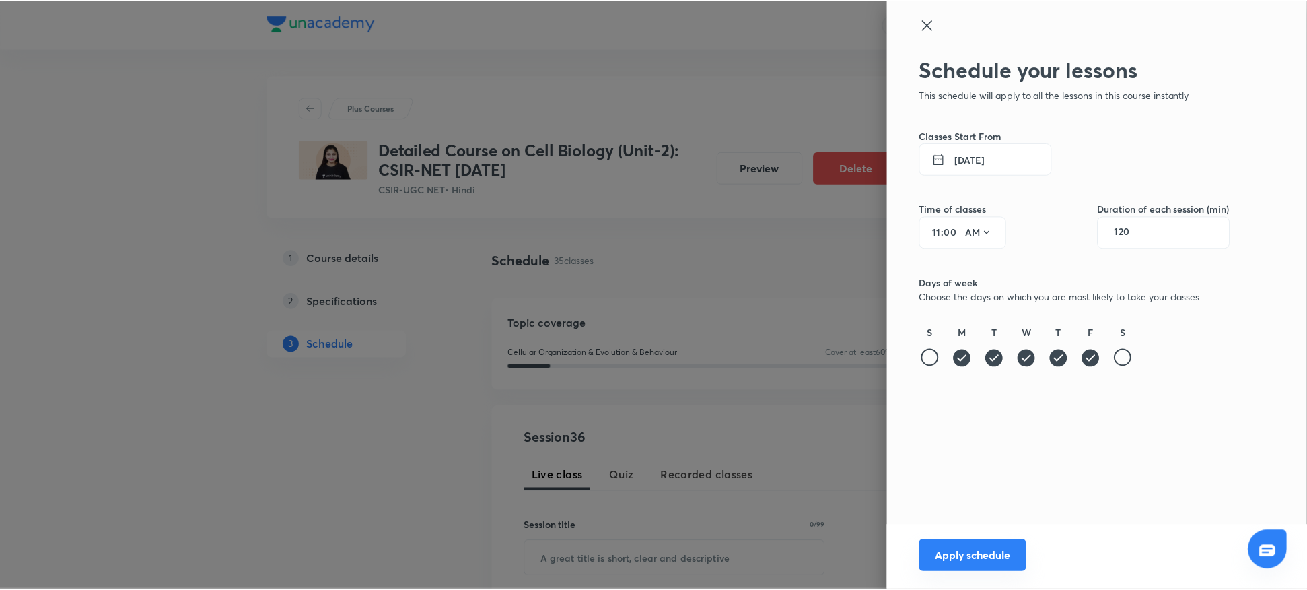
scroll to position [0, 0]
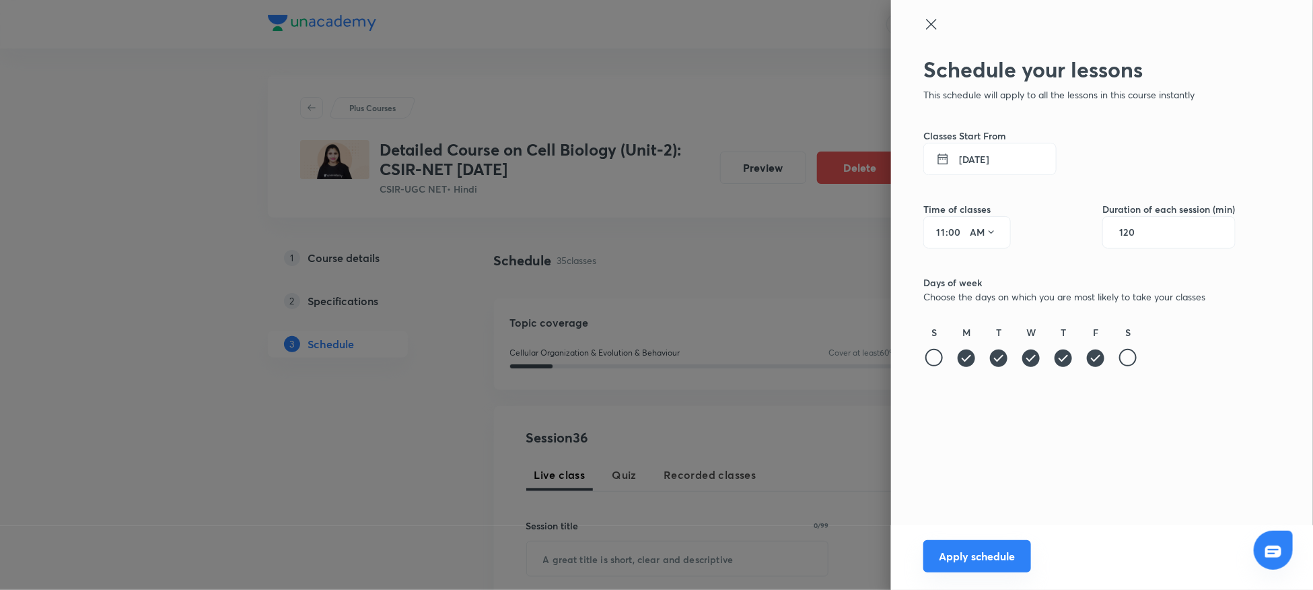
click at [957, 548] on button "Apply schedule" at bounding box center [978, 556] width 108 height 32
